Goal: Information Seeking & Learning: Check status

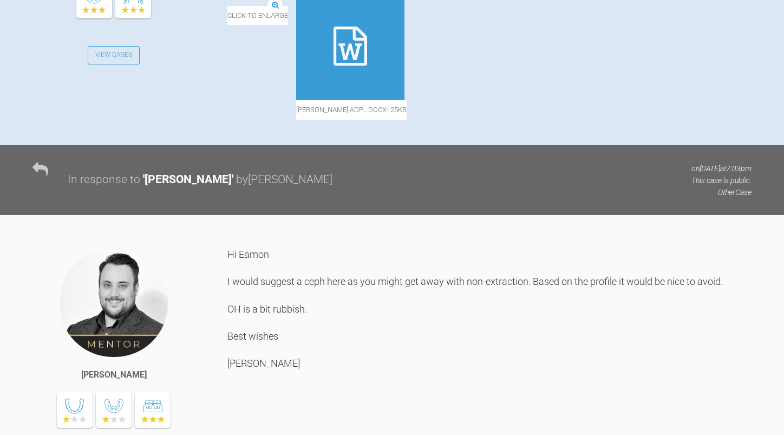
scroll to position [758, 0]
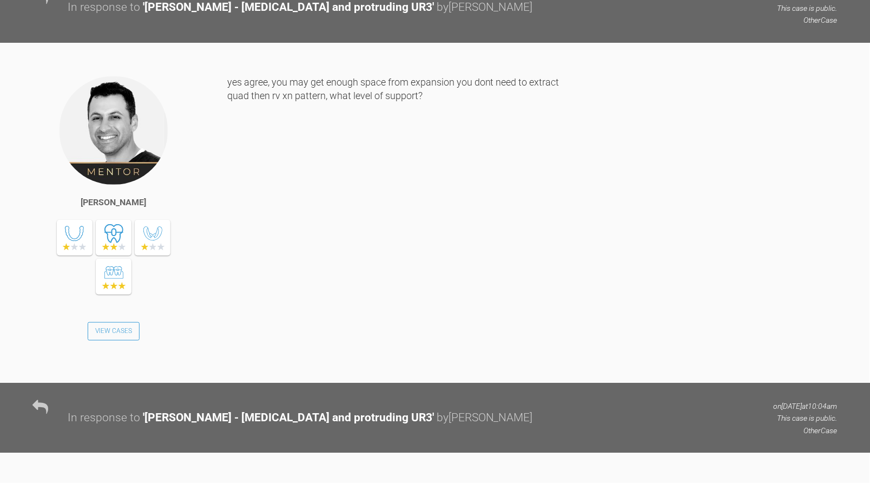
scroll to position [663, 0]
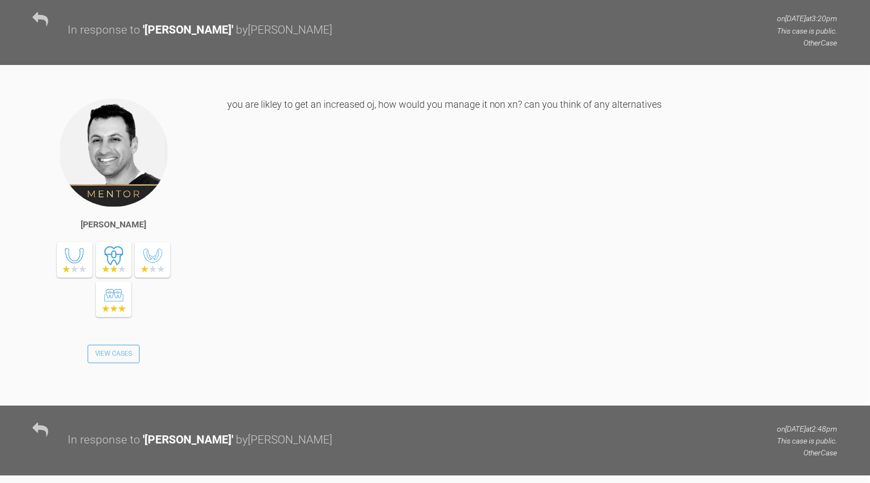
scroll to position [481, 0]
